Goal: Task Accomplishment & Management: Manage account settings

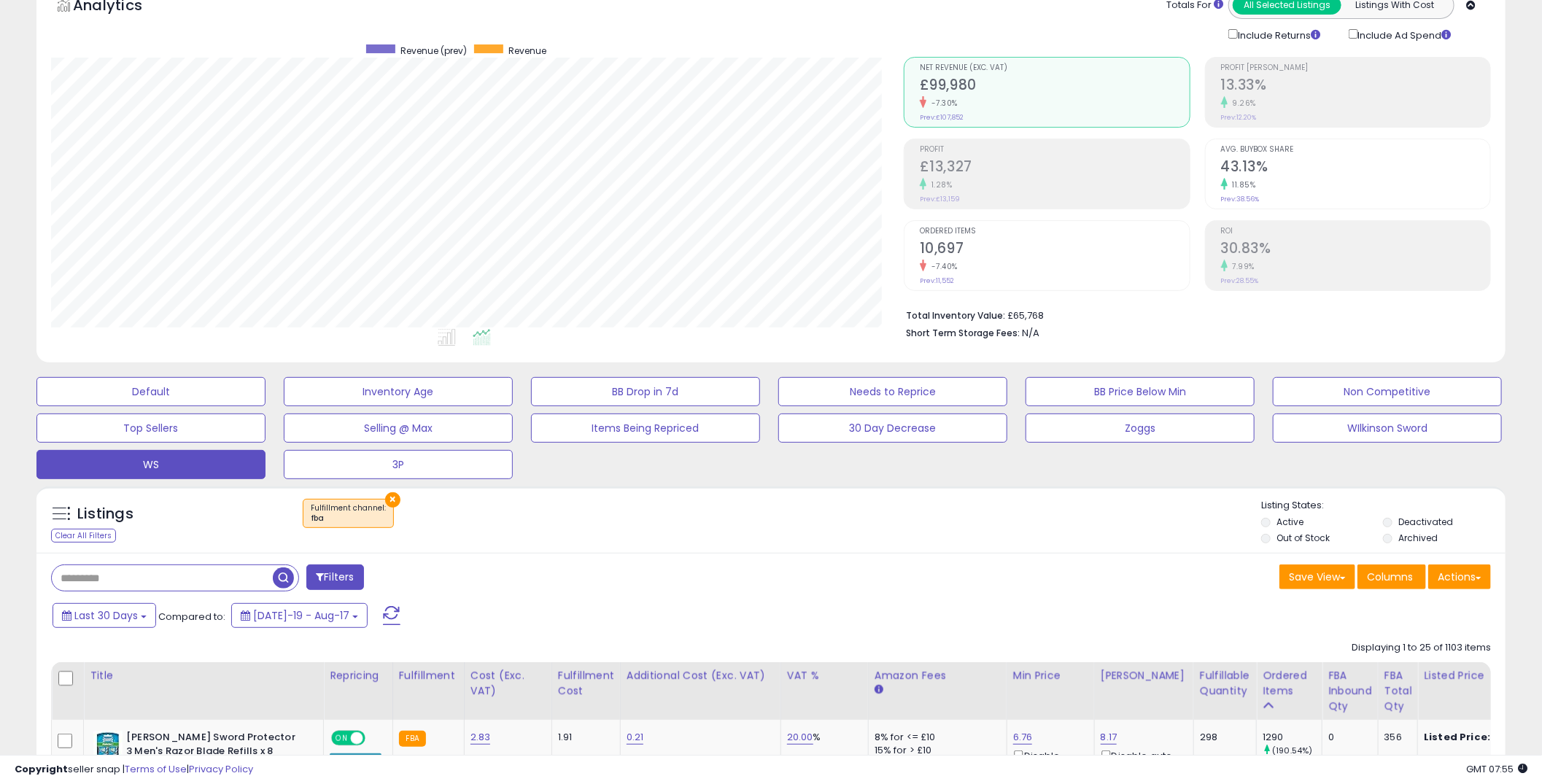
scroll to position [299, 854]
